Goal: Task Accomplishment & Management: Manage account settings

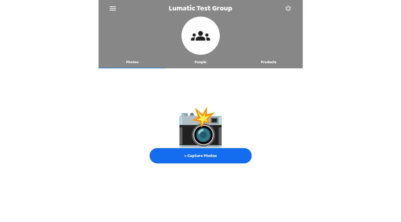
click at [121, 117] on div "📸 + Capture Photos" at bounding box center [200, 135] width 204 height 129
click at [98, 102] on div "Lumatic Test Group Photos People Products 📸 + Capture Photos" at bounding box center [200, 111] width 401 height 222
click at [199, 7] on span "Lumatic Test Group" at bounding box center [201, 8] width 64 height 7
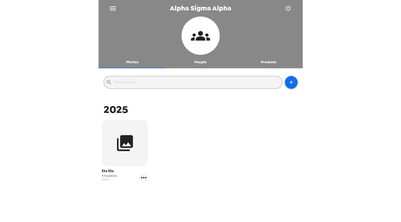
click at [289, 7] on icon "button" at bounding box center [288, 8] width 6 height 6
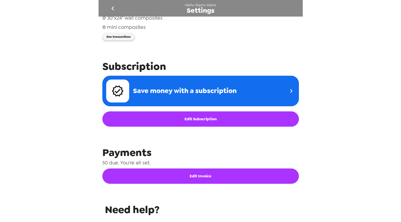
scroll to position [109, 0]
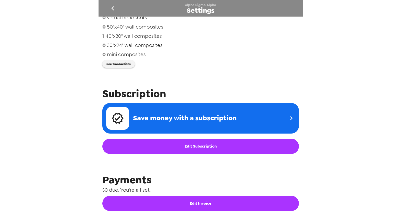
click at [205, 75] on div "Integrations Group network You're sharing photos with 2 groups Free Credits rem…" at bounding box center [200, 117] width 204 height 200
click at [123, 65] on button "See transactions" at bounding box center [118, 64] width 32 height 8
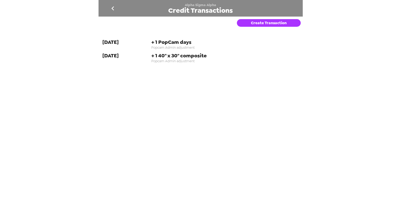
click at [112, 6] on icon "go back" at bounding box center [113, 8] width 8 height 8
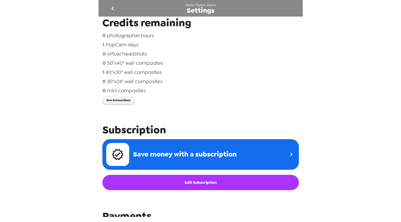
scroll to position [175, 0]
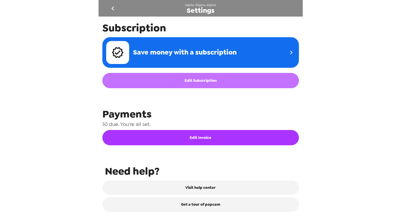
click at [219, 82] on link "Edit Subscription" at bounding box center [200, 80] width 196 height 15
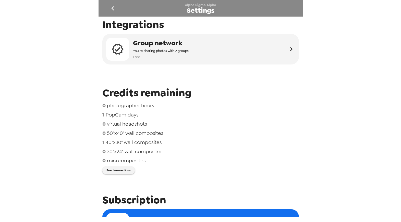
scroll to position [0, 0]
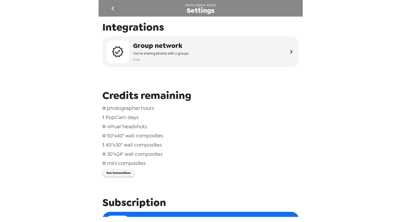
click at [113, 9] on icon "go back" at bounding box center [112, 8] width 3 height 4
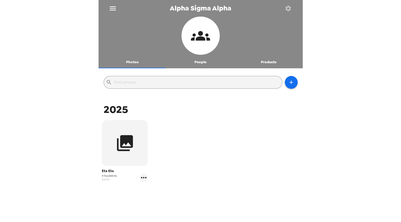
click at [198, 64] on button "People" at bounding box center [200, 62] width 68 height 12
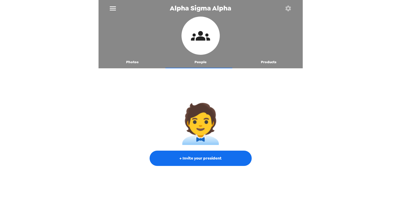
click at [111, 8] on icon "menu" at bounding box center [113, 8] width 6 height 4
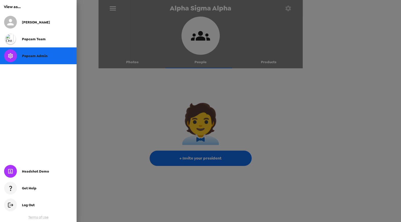
click at [111, 8] on div at bounding box center [200, 111] width 401 height 222
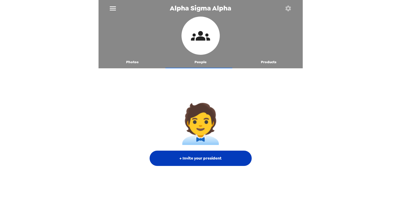
click at [215, 162] on button "+ Invite your president" at bounding box center [200, 158] width 102 height 15
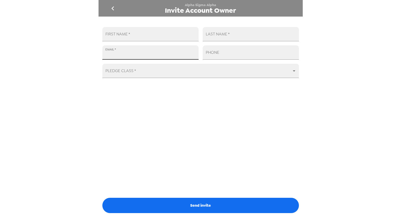
click at [159, 46] on input "EMAIL   *" at bounding box center [150, 52] width 96 height 14
paste input "asaetaetapresident@gmail.com"
type input "asaetaetapresident@gmail.com"
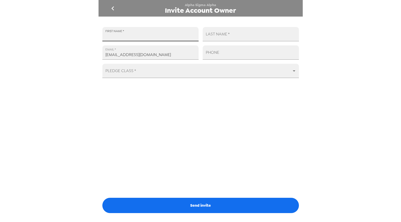
click at [173, 33] on input "FIRST NAME   *" at bounding box center [150, 34] width 96 height 14
click at [106, 34] on input "Katyie" at bounding box center [150, 34] width 96 height 14
click at [106, 35] on input "Katyie" at bounding box center [150, 34] width 96 height 14
paste input "yt"
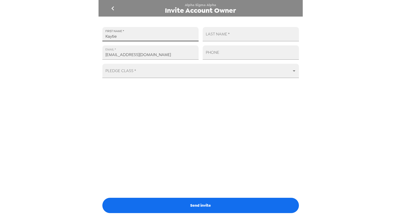
type input "Kaytie"
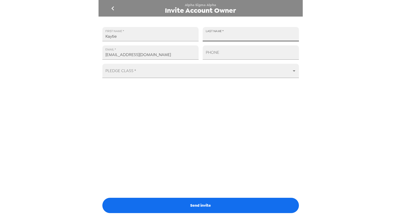
click at [244, 32] on input "LAST NAME   *" at bounding box center [251, 34] width 96 height 14
paste input "Frisch"
type input "Frisch"
click at [187, 71] on body "Alpha Sigma Alpha Invite Account Owner FIRST NAME   * Kaytie LAST NAME   * Fris…" at bounding box center [200, 111] width 401 height 222
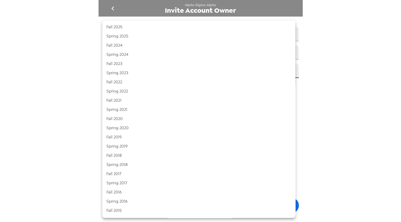
click at [351, 68] on div at bounding box center [200, 111] width 401 height 222
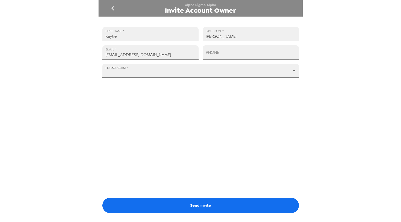
drag, startPoint x: 198, startPoint y: 203, endPoint x: 264, endPoint y: 169, distance: 73.9
click at [198, 203] on button "Send invite" at bounding box center [200, 205] width 196 height 15
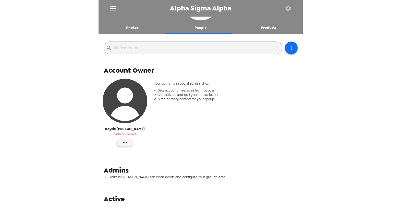
scroll to position [35, 0]
click at [241, 114] on div "Your owner is a special admin who… ✓ Gets account messages from popcam ✓ Can ac…" at bounding box center [225, 114] width 151 height 75
click at [199, 27] on button "People" at bounding box center [200, 27] width 68 height 12
click at [288, 48] on icon "button" at bounding box center [291, 48] width 6 height 6
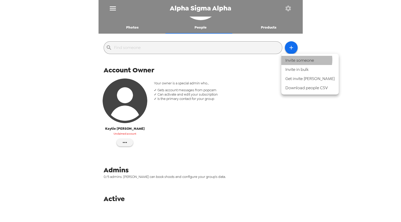
click at [301, 60] on li "Invite someone" at bounding box center [309, 60] width 57 height 9
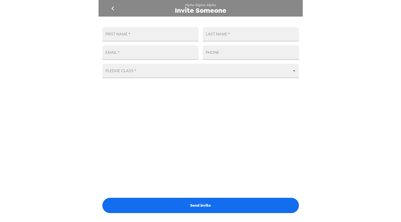
click at [114, 10] on icon "go back" at bounding box center [113, 8] width 8 height 8
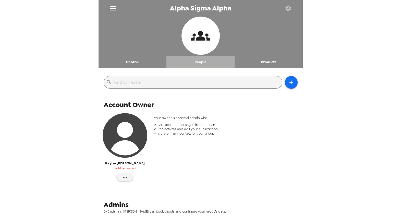
click at [200, 61] on button "People" at bounding box center [200, 62] width 68 height 12
click at [131, 62] on button "Photos" at bounding box center [132, 62] width 68 height 12
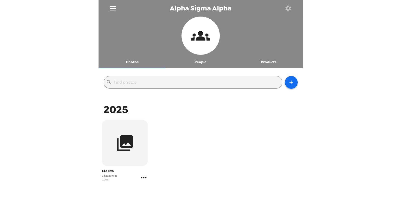
click at [144, 176] on icon "gallery menu" at bounding box center [144, 178] width 8 height 8
click at [171, 196] on span "Copy gallery link" at bounding box center [174, 198] width 42 height 6
click at [142, 179] on icon "gallery menu" at bounding box center [144, 178] width 8 height 8
click at [193, 163] on div at bounding box center [200, 111] width 401 height 222
click at [261, 61] on button "Products" at bounding box center [268, 62] width 68 height 12
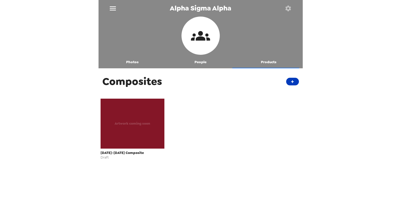
click at [291, 81] on button "+" at bounding box center [292, 82] width 13 height 8
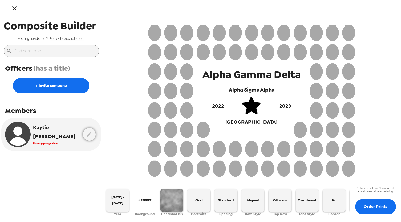
click at [17, 8] on icon "button" at bounding box center [14, 8] width 7 height 7
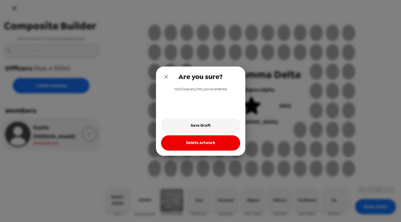
click at [166, 78] on icon "close" at bounding box center [166, 77] width 6 height 6
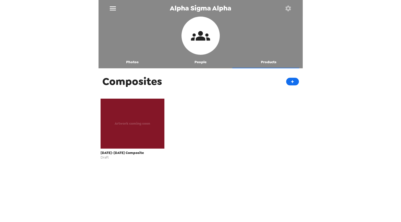
click at [113, 9] on icon "menu" at bounding box center [113, 8] width 8 height 8
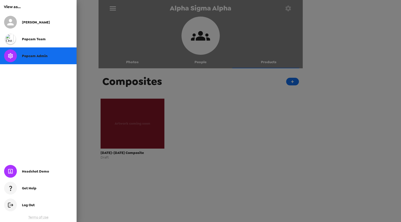
click at [114, 9] on div at bounding box center [200, 111] width 401 height 222
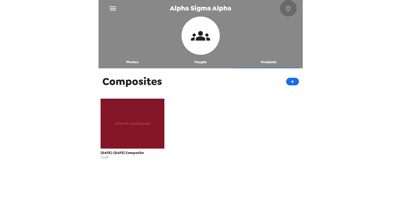
click at [286, 10] on icon "button" at bounding box center [288, 8] width 6 height 6
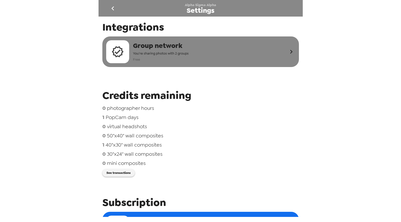
click at [210, 47] on div "Group network You're sharing photos with 2 groups Free" at bounding box center [196, 51] width 181 height 23
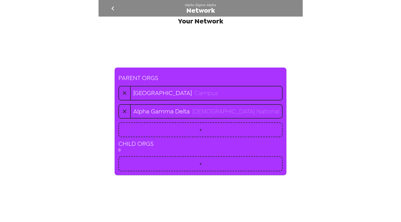
click at [109, 8] on icon "go back" at bounding box center [113, 8] width 8 height 8
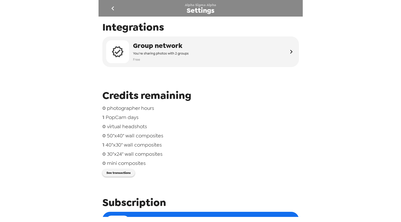
click at [109, 8] on icon "go back" at bounding box center [113, 8] width 8 height 8
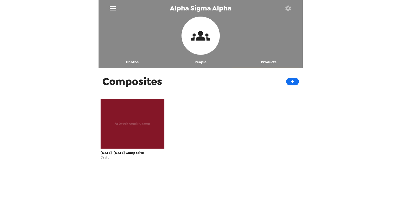
click at [131, 66] on button "Photos" at bounding box center [132, 62] width 68 height 12
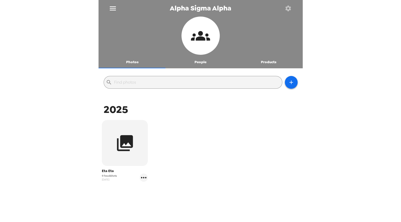
click at [201, 60] on button "People" at bounding box center [200, 62] width 68 height 12
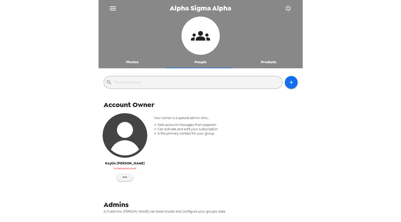
click at [262, 63] on button "Products" at bounding box center [268, 62] width 68 height 12
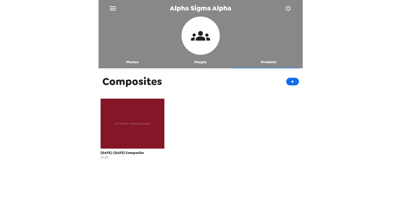
click at [289, 8] on icon "button" at bounding box center [288, 8] width 6 height 6
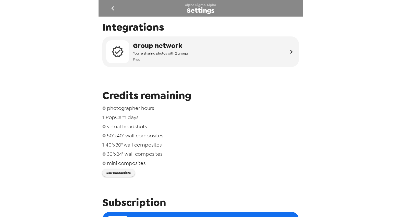
click at [111, 11] on icon "go back" at bounding box center [113, 8] width 8 height 8
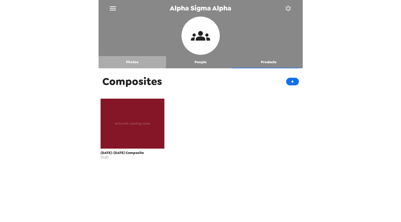
click at [130, 62] on button "Photos" at bounding box center [132, 62] width 68 height 12
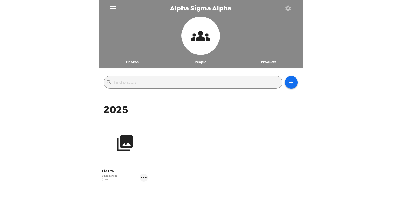
click at [141, 137] on button "button" at bounding box center [125, 143] width 46 height 46
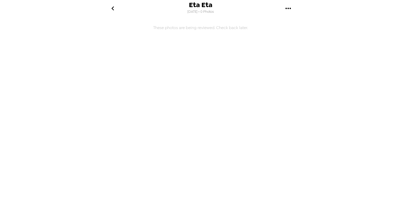
click at [112, 7] on icon "go back" at bounding box center [113, 8] width 8 height 8
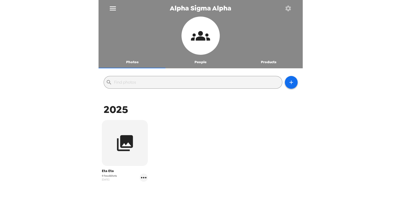
click at [289, 8] on icon "button" at bounding box center [287, 8] width 7 height 7
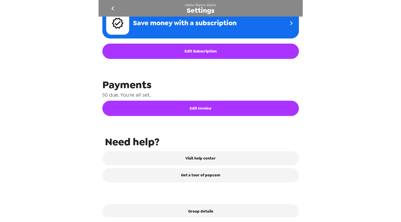
scroll to position [210, 0]
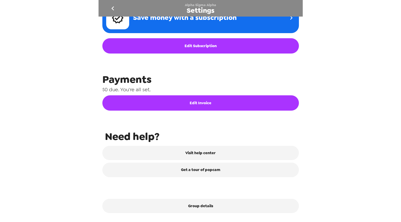
drag, startPoint x: 385, startPoint y: 65, endPoint x: 380, endPoint y: 66, distance: 5.1
click at [386, 64] on div "Alpha Sigma Alpha Settings Integrations Group network You're sharing photos wit…" at bounding box center [200, 111] width 401 height 222
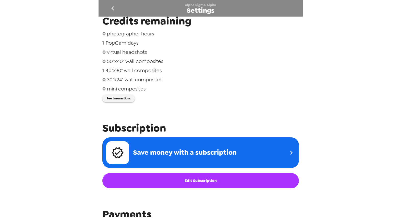
scroll to position [0, 0]
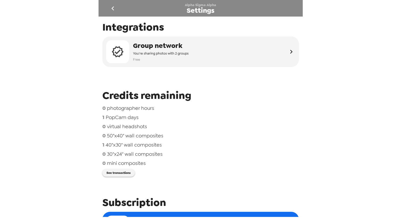
click at [256, 102] on span "Credits remaining" at bounding box center [200, 96] width 196 height 14
click at [243, 162] on div "0 mini composites" at bounding box center [200, 163] width 196 height 7
click at [250, 137] on div "0 50"x40" wall composites" at bounding box center [200, 135] width 196 height 7
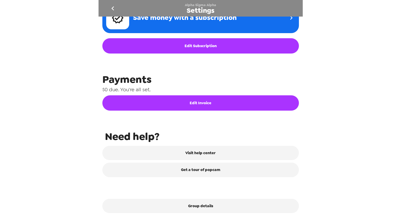
click at [259, 138] on span "Need help?" at bounding box center [202, 137] width 194 height 14
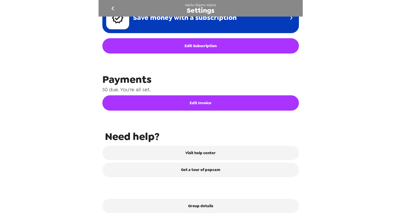
scroll to position [0, 0]
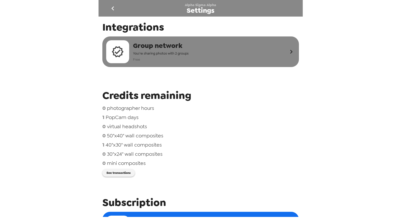
click at [258, 57] on div "Group network You're sharing photos with 2 groups Free" at bounding box center [196, 51] width 181 height 23
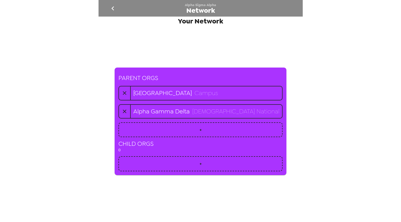
click at [115, 7] on icon "go back" at bounding box center [113, 8] width 8 height 8
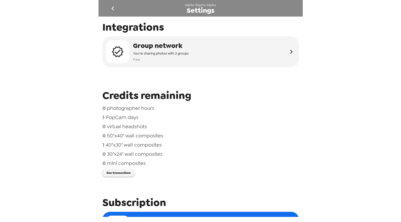
click at [113, 9] on icon "go back" at bounding box center [113, 8] width 8 height 8
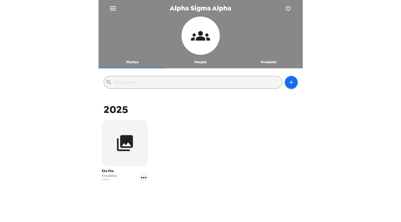
click at [59, 65] on div "Alpha Sigma Alpha Photos People Products ​ 2025 Eta Eta 0 headshots 9/19/25" at bounding box center [200, 111] width 401 height 222
click at [48, 67] on div "Alpha Sigma Alpha Photos People Products ​ 2025 Eta Eta 0 headshots 9/19/25" at bounding box center [200, 111] width 401 height 222
click at [48, 69] on div "Alpha Sigma Alpha Photos People Products ​ 2025 Eta Eta 0 headshots 9/19/25" at bounding box center [200, 111] width 401 height 222
click at [289, 8] on icon "button" at bounding box center [288, 8] width 6 height 6
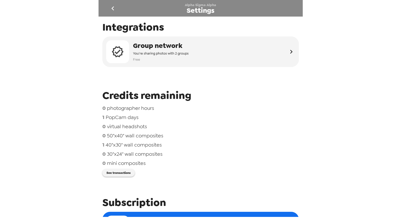
click at [110, 7] on icon "go back" at bounding box center [113, 8] width 8 height 8
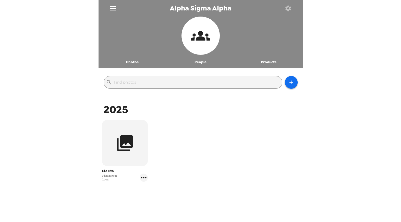
click at [263, 84] on input "text" at bounding box center [197, 82] width 166 height 8
click at [241, 143] on div "Eta Eta 0 headshots 9/19/25" at bounding box center [200, 155] width 201 height 72
click at [112, 9] on icon "menu" at bounding box center [113, 8] width 8 height 8
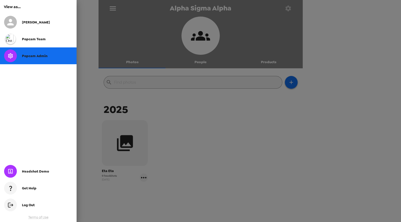
click at [43, 54] on span "Popcam Admin" at bounding box center [35, 56] width 26 height 4
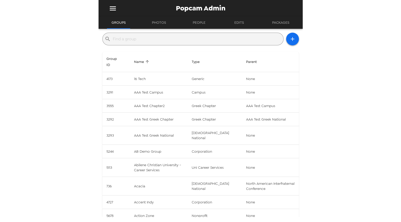
click at [217, 38] on input "text" at bounding box center [197, 39] width 168 height 8
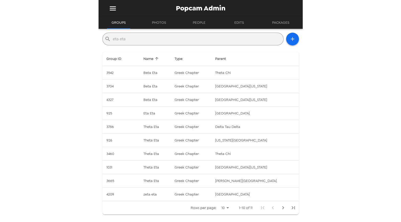
click at [133, 37] on input "eta eta" at bounding box center [197, 39] width 168 height 8
click at [133, 36] on input "eta eta" at bounding box center [197, 39] width 168 height 8
click at [134, 37] on input "eta eta" at bounding box center [197, 39] width 168 height 8
click at [134, 38] on input "eta eta" at bounding box center [197, 39] width 168 height 8
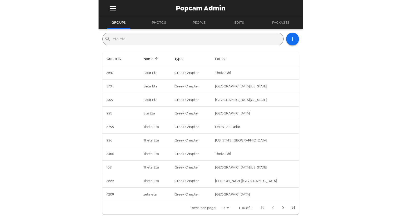
click at [134, 38] on input "eta eta" at bounding box center [197, 39] width 168 height 8
paste input "Alpha Sigma Alph"
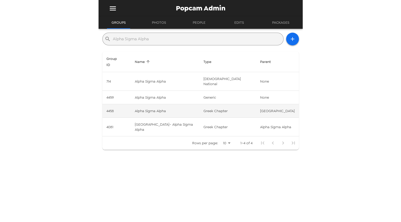
type input "Alpha Sigma Alpha"
click at [195, 104] on td "Alpha Sigma Alpha" at bounding box center [165, 111] width 68 height 14
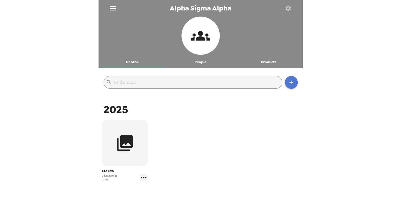
click at [288, 83] on icon "button" at bounding box center [291, 82] width 6 height 6
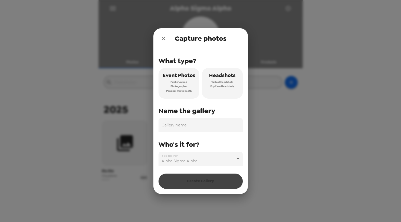
click at [221, 83] on span "Virtual Headshots" at bounding box center [222, 82] width 22 height 5
click at [225, 127] on input "Gallery Name" at bounding box center [200, 125] width 84 height 14
click at [165, 37] on icon "close" at bounding box center [163, 38] width 6 height 6
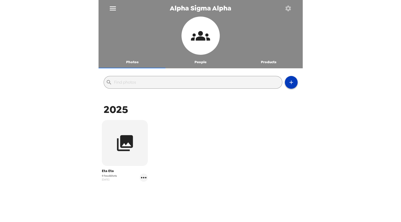
click at [288, 81] on icon "button" at bounding box center [291, 82] width 6 height 6
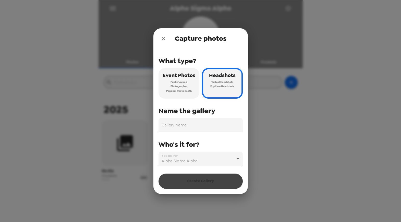
click at [239, 157] on body "Alpha Sigma Alpha Photos People Products ​ 2025 Eta Eta 0 headshots 9/19/25 Cap…" at bounding box center [200, 111] width 401 height 222
drag, startPoint x: 240, startPoint y: 157, endPoint x: 232, endPoint y: 159, distance: 7.9
click at [240, 157] on div at bounding box center [200, 111] width 401 height 222
click at [220, 160] on body "Alpha Sigma Alpha Photos People Products ​ 2025 Eta Eta 0 headshots 9/19/25 Cap…" at bounding box center [200, 111] width 401 height 222
click at [220, 160] on div at bounding box center [200, 111] width 401 height 222
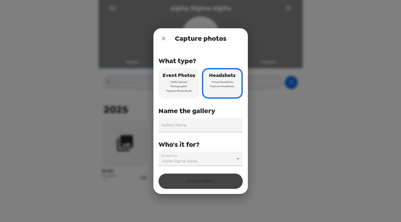
click at [220, 160] on div at bounding box center [200, 111] width 401 height 222
click at [205, 127] on input "Gallery Name" at bounding box center [200, 125] width 84 height 14
click at [164, 37] on icon "close" at bounding box center [164, 39] width 4 height 4
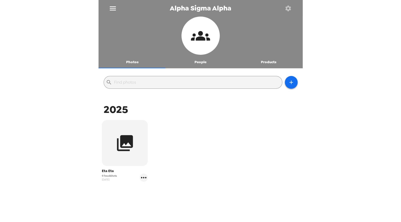
click at [194, 65] on button "People" at bounding box center [200, 62] width 68 height 12
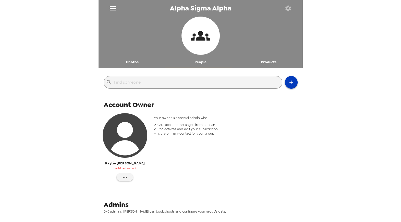
click at [285, 84] on button "button" at bounding box center [291, 82] width 13 height 13
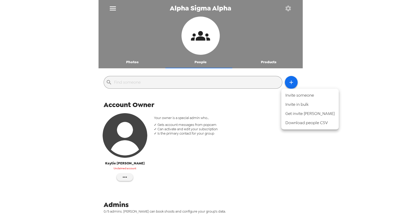
click at [294, 115] on li "Get invite link" at bounding box center [309, 113] width 57 height 9
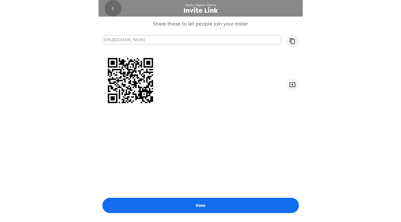
click at [115, 8] on icon "go back" at bounding box center [113, 8] width 8 height 8
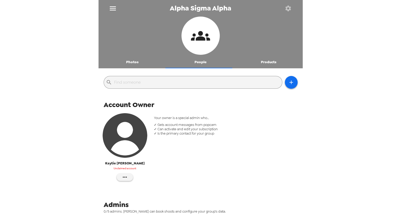
scroll to position [35, 0]
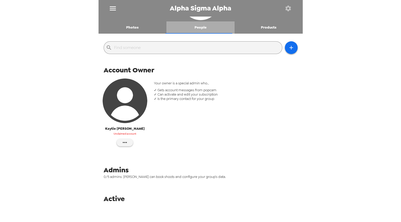
click at [203, 27] on button "People" at bounding box center [200, 27] width 68 height 12
click at [289, 46] on icon "button" at bounding box center [291, 48] width 6 height 6
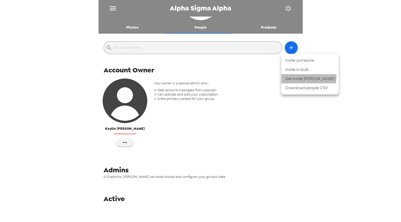
click at [308, 77] on li "Get invite link" at bounding box center [309, 78] width 57 height 9
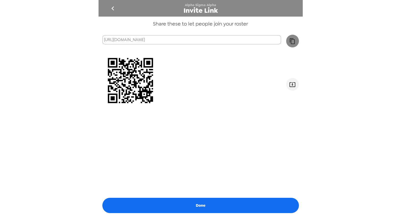
click at [289, 41] on icon "button" at bounding box center [291, 41] width 5 height 6
click at [113, 6] on icon "go back" at bounding box center [113, 8] width 8 height 8
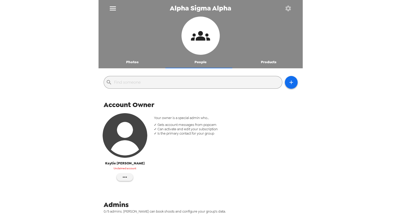
click at [135, 64] on button "Photos" at bounding box center [132, 62] width 68 height 12
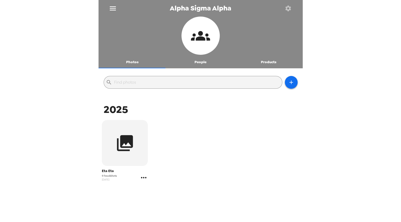
click at [144, 176] on icon "gallery menu" at bounding box center [144, 178] width 8 height 8
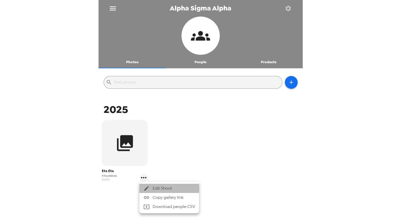
click at [162, 188] on span "Edit Shoot" at bounding box center [174, 188] width 42 height 6
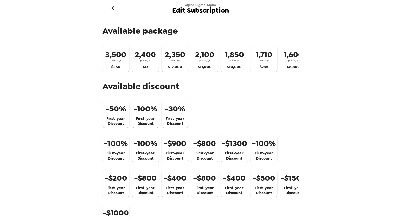
click at [112, 4] on icon "go back" at bounding box center [113, 8] width 8 height 8
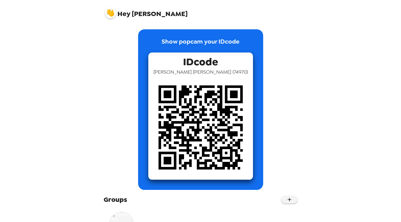
click at [111, 13] on img at bounding box center [110, 12] width 11 height 11
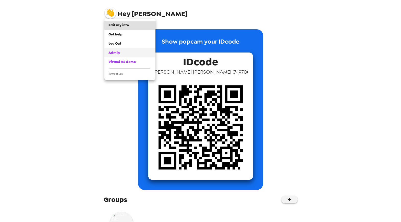
click at [113, 55] on span "Admin" at bounding box center [113, 53] width 11 height 4
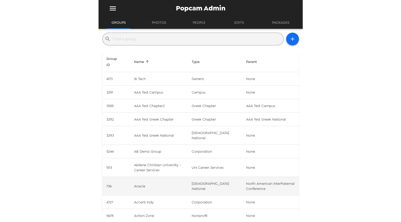
click at [177, 182] on td "Acacia" at bounding box center [159, 186] width 58 height 19
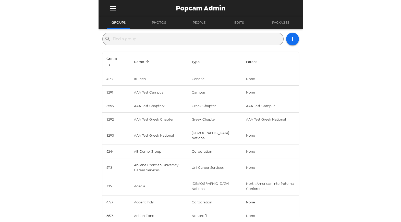
click at [173, 39] on input "text" at bounding box center [197, 39] width 168 height 8
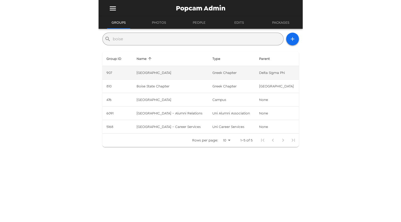
type input "boise"
click at [201, 77] on td "[GEOGRAPHIC_DATA]" at bounding box center [170, 73] width 76 height 14
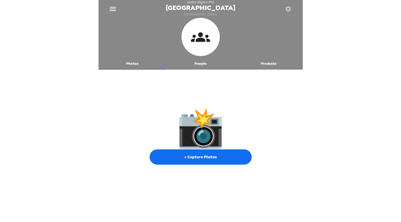
click at [129, 61] on button "Photos" at bounding box center [132, 63] width 68 height 12
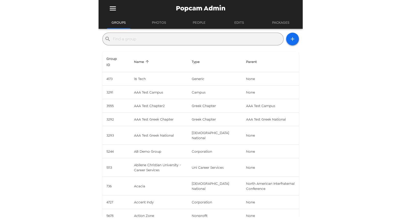
click at [190, 40] on input "text" at bounding box center [197, 39] width 168 height 8
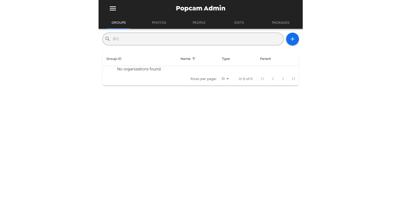
click at [220, 44] on div "​ 810" at bounding box center [192, 39] width 181 height 13
drag, startPoint x: 220, startPoint y: 44, endPoint x: 219, endPoint y: 41, distance: 3.3
click at [220, 44] on div "​ 810" at bounding box center [192, 39] width 181 height 13
click at [177, 40] on input "810" at bounding box center [197, 39] width 168 height 8
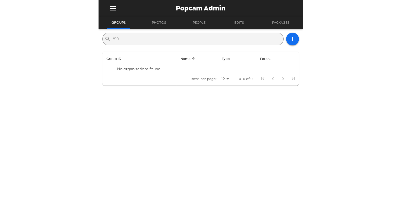
click at [177, 40] on input "810" at bounding box center [197, 39] width 168 height 8
click at [115, 26] on button "Groups" at bounding box center [118, 23] width 23 height 12
click at [135, 38] on input "(4646" at bounding box center [197, 39] width 168 height 8
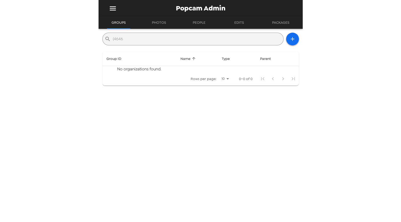
click at [135, 38] on input "(4646" at bounding box center [197, 39] width 168 height 8
paste input "[US_STATE] Zeta"
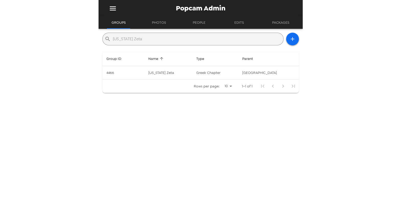
click at [155, 36] on input "[US_STATE] Zeta" at bounding box center [197, 39] width 168 height 8
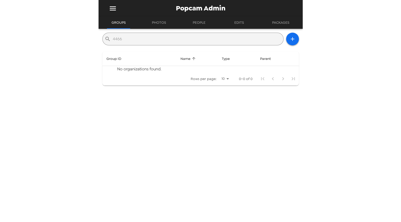
click at [156, 37] on input "4466" at bounding box center [197, 39] width 168 height 8
paste input "[US_STATE] Zeta"
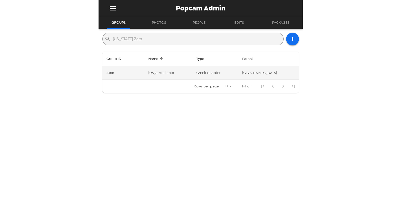
type input "[US_STATE] Zeta"
click at [142, 72] on td "4466" at bounding box center [123, 73] width 42 height 14
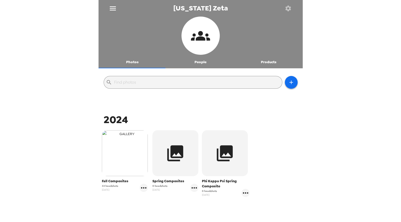
click at [141, 153] on img "button" at bounding box center [125, 153] width 46 height 46
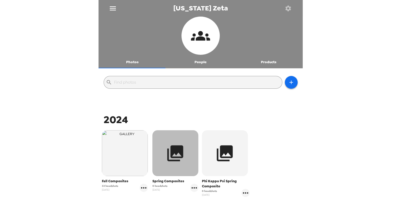
click at [188, 156] on button "button" at bounding box center [175, 153] width 46 height 46
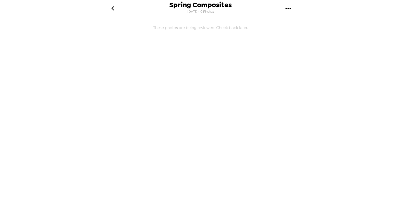
click at [114, 10] on icon "go back" at bounding box center [113, 8] width 8 height 8
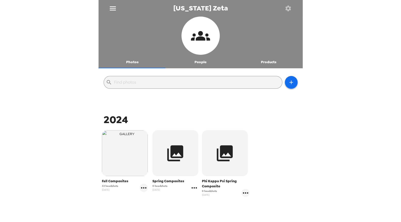
click at [195, 188] on icon "gallery menu" at bounding box center [193, 187] width 5 height 1
